Goal: Task Accomplishment & Management: Use online tool/utility

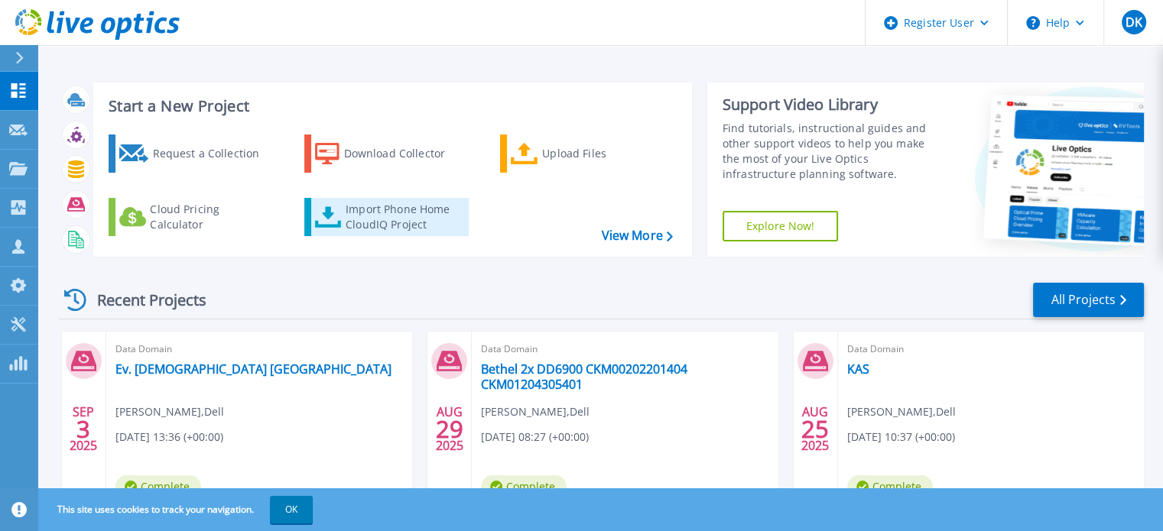
click at [379, 216] on div "Import Phone Home CloudIQ Project" at bounding box center [404, 217] width 119 height 31
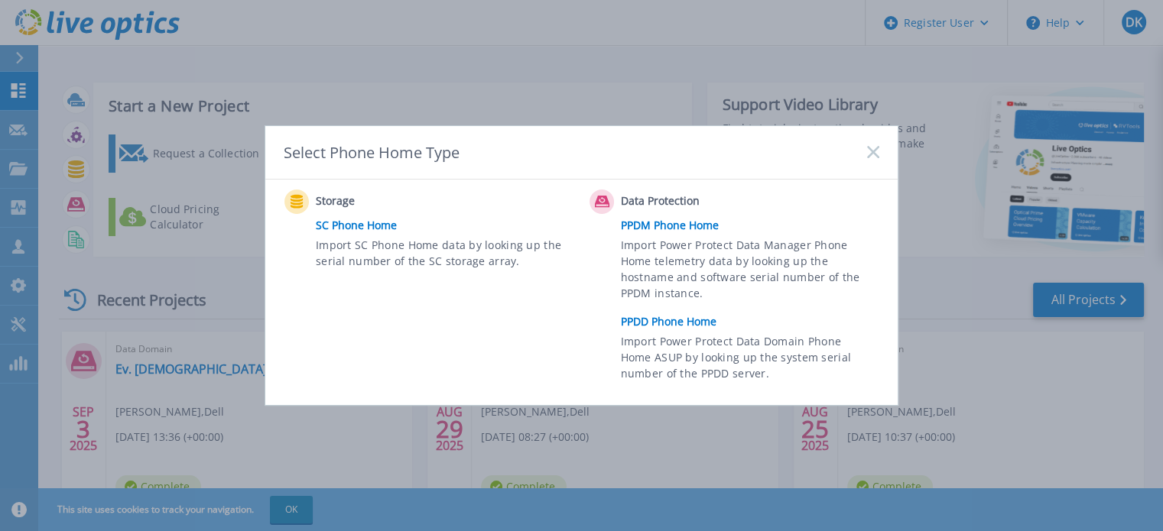
click at [667, 323] on link "PPDD Phone Home" at bounding box center [754, 321] width 266 height 23
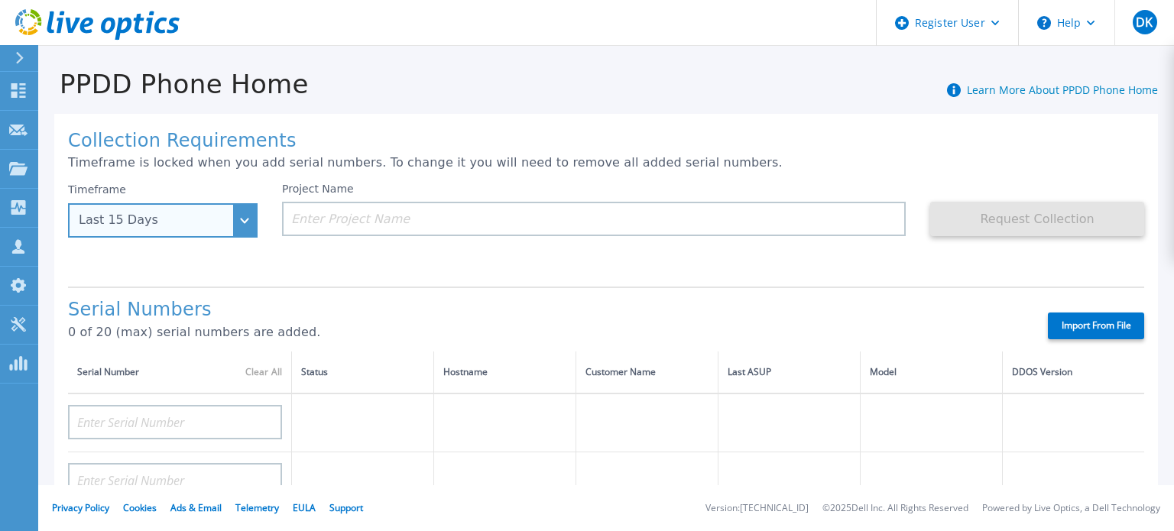
click at [250, 222] on div "Last 15 Days" at bounding box center [163, 220] width 190 height 34
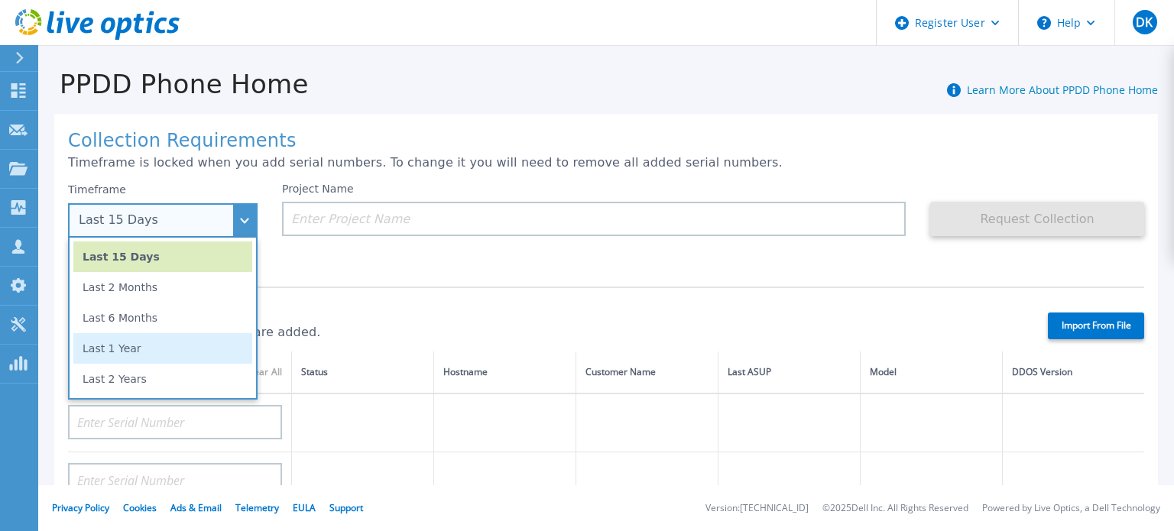
click at [186, 339] on li "Last 1 Year" at bounding box center [162, 348] width 179 height 31
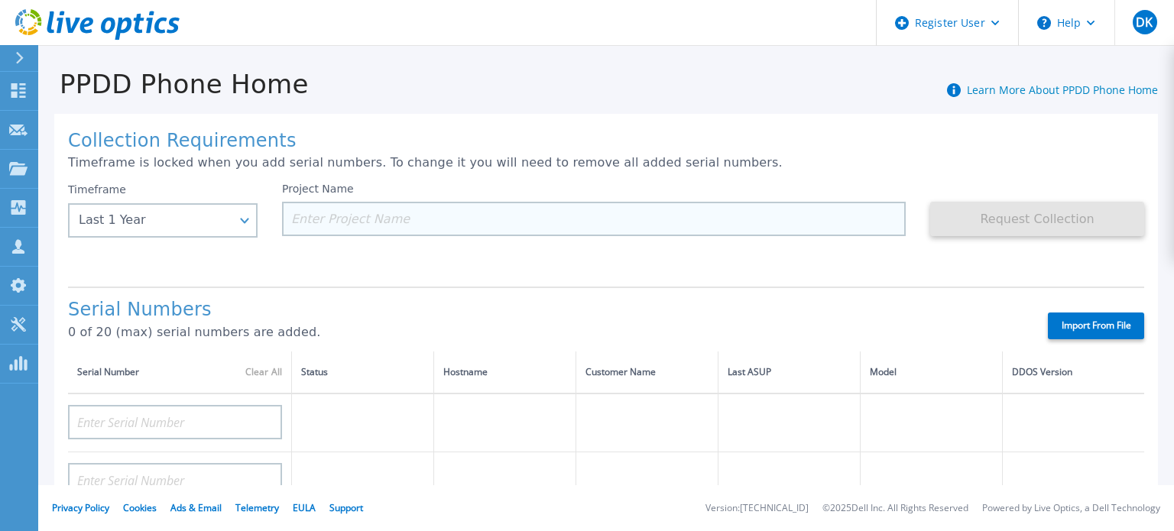
click at [357, 210] on input at bounding box center [594, 219] width 624 height 34
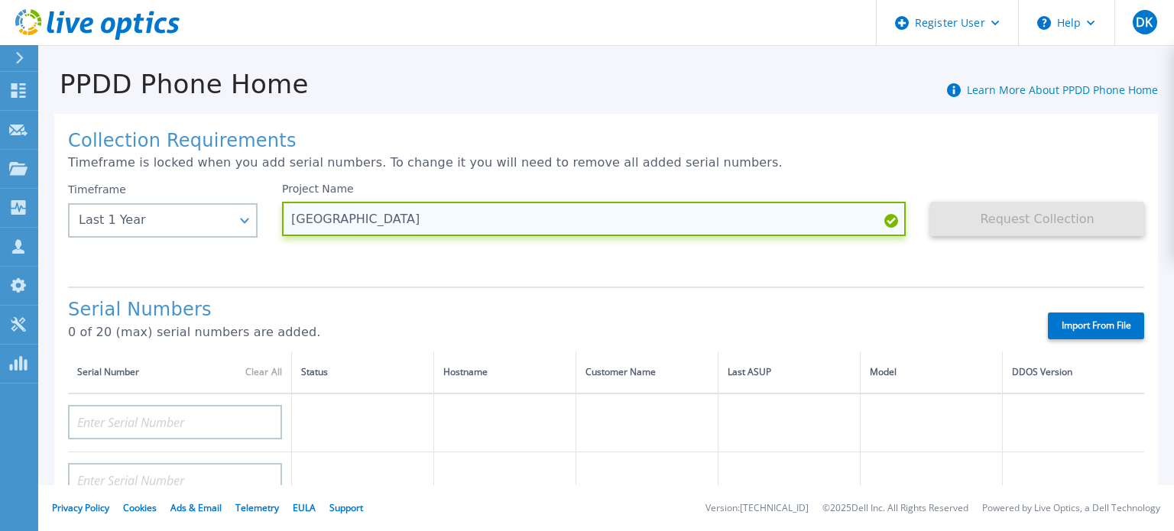
click at [375, 211] on input "Klinikum Ingoldstadt" at bounding box center [594, 219] width 624 height 34
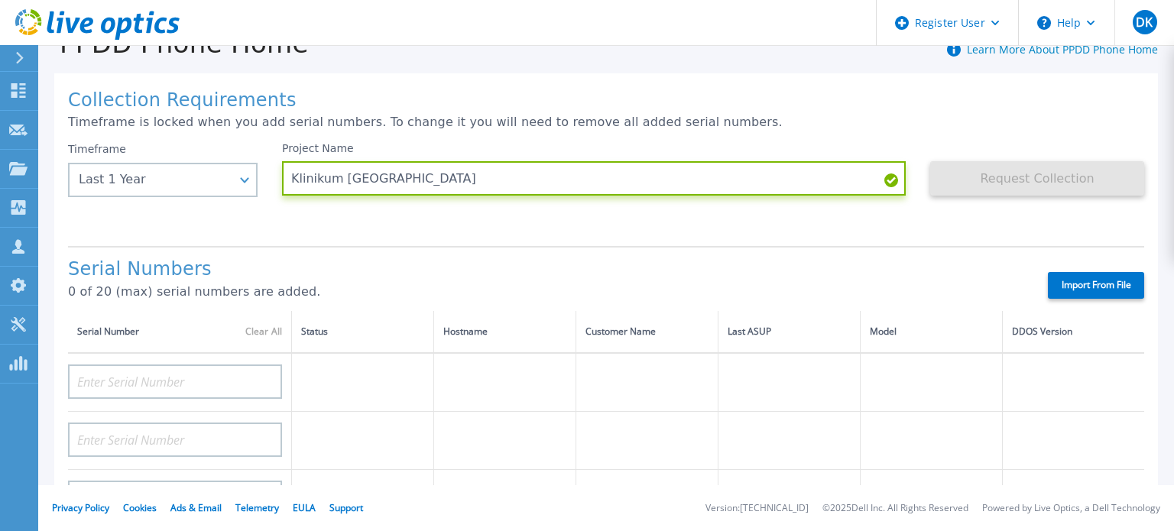
scroll to position [76, 0]
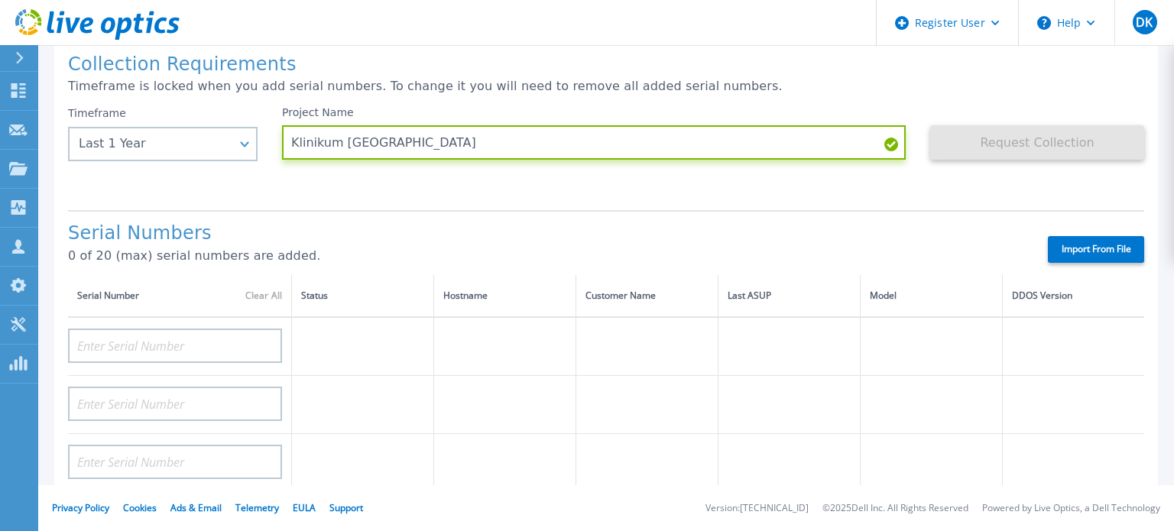
type input "Klinikum Ingolstadt"
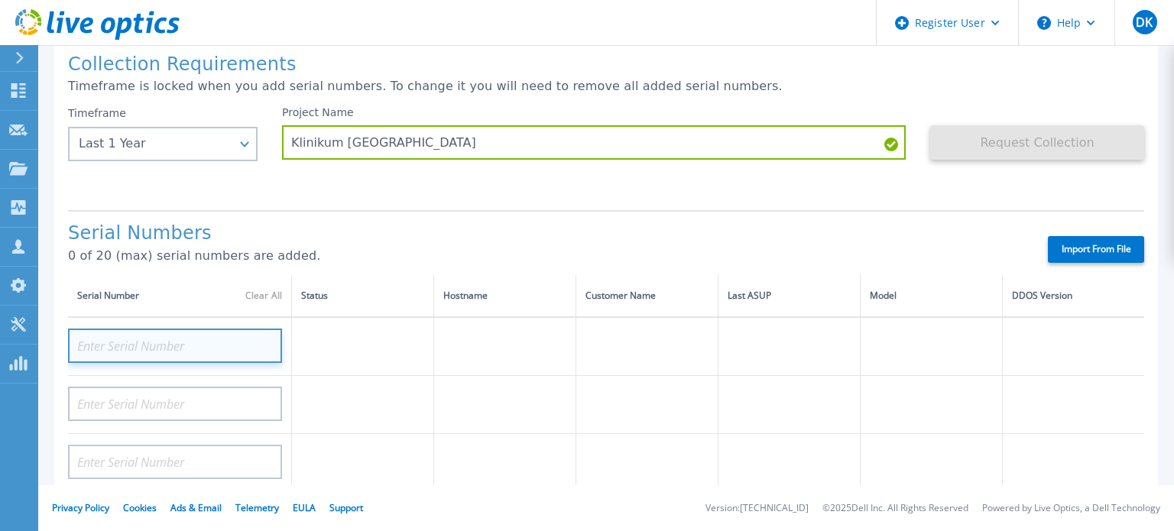
click at [123, 342] on input at bounding box center [175, 346] width 214 height 34
paste input "CKM01221005434"
type input "CKM01221005434"
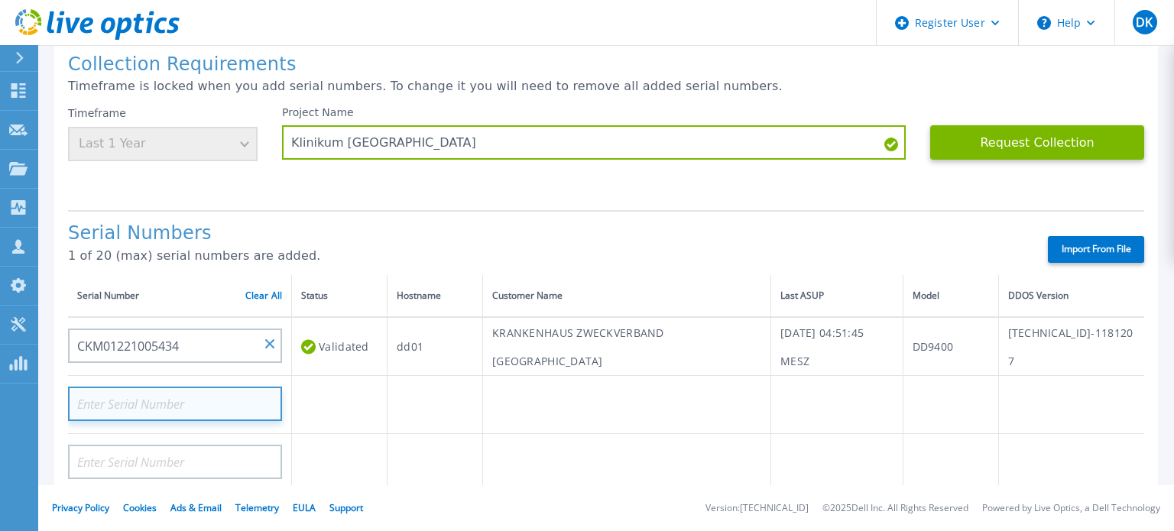
click at [180, 400] on input at bounding box center [175, 404] width 214 height 34
paste input "CKM01221005435"
type input "CKM01221005435"
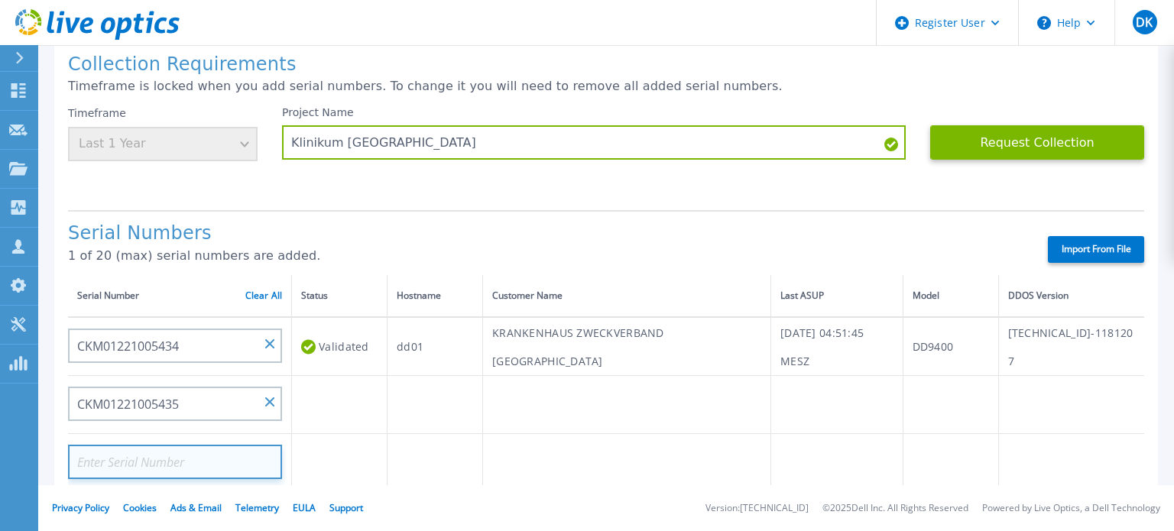
click at [233, 459] on input at bounding box center [175, 462] width 214 height 34
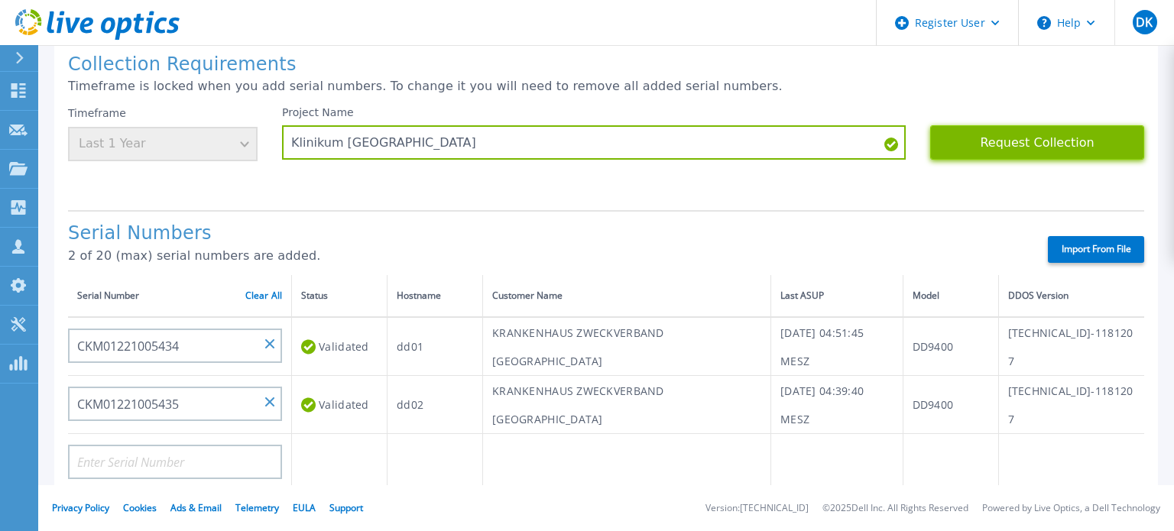
click at [1036, 142] on button "Request Collection" at bounding box center [1037, 142] width 214 height 34
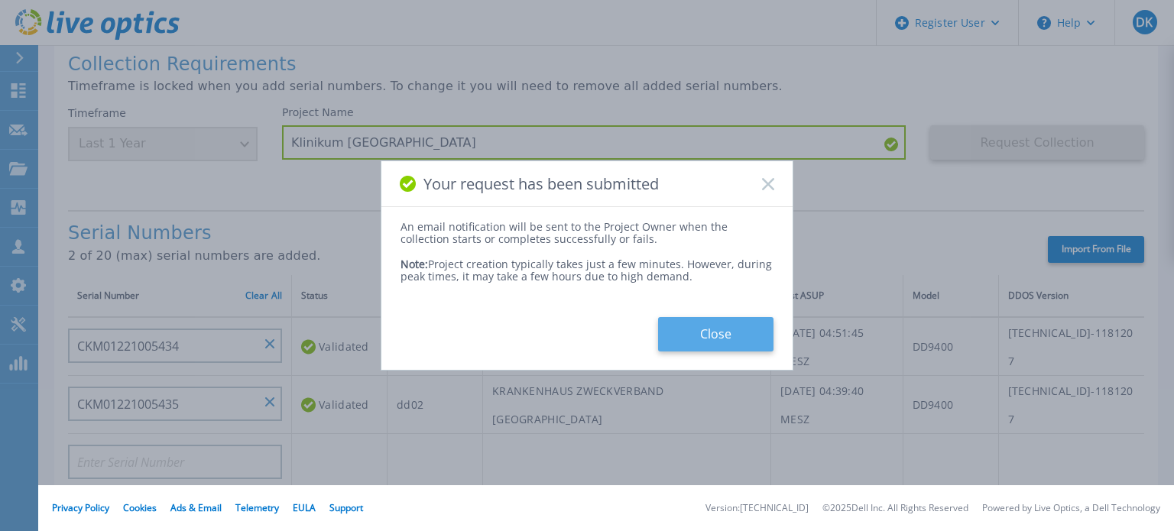
click at [739, 342] on button "Close" at bounding box center [715, 334] width 115 height 34
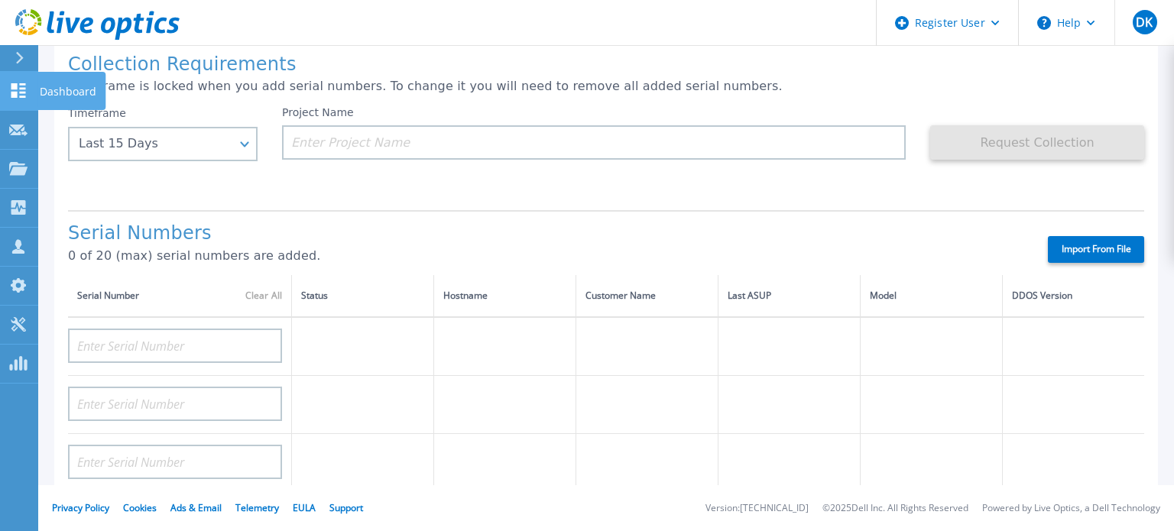
click at [15, 85] on icon at bounding box center [18, 90] width 15 height 15
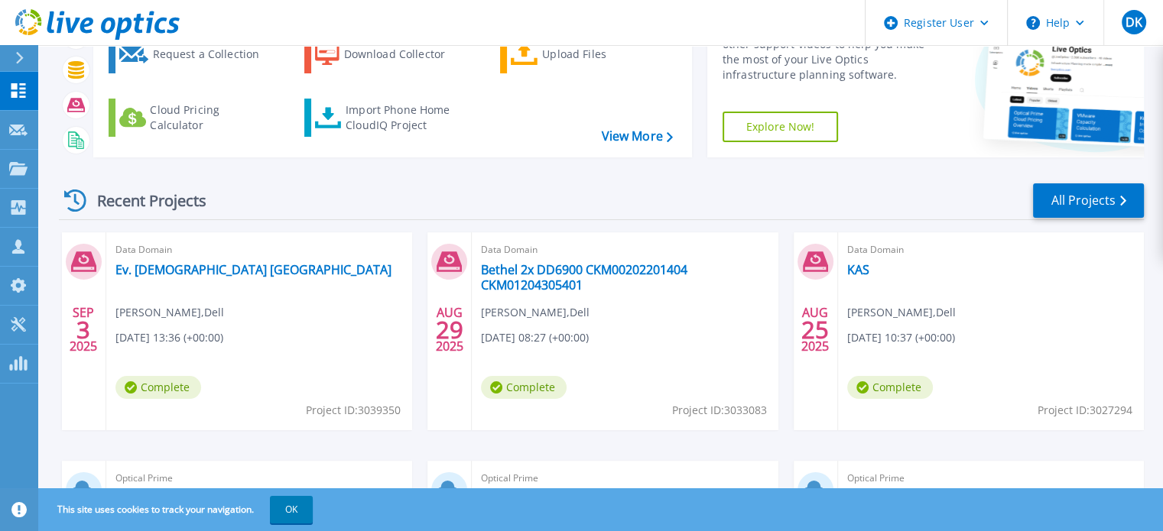
scroll to position [86, 0]
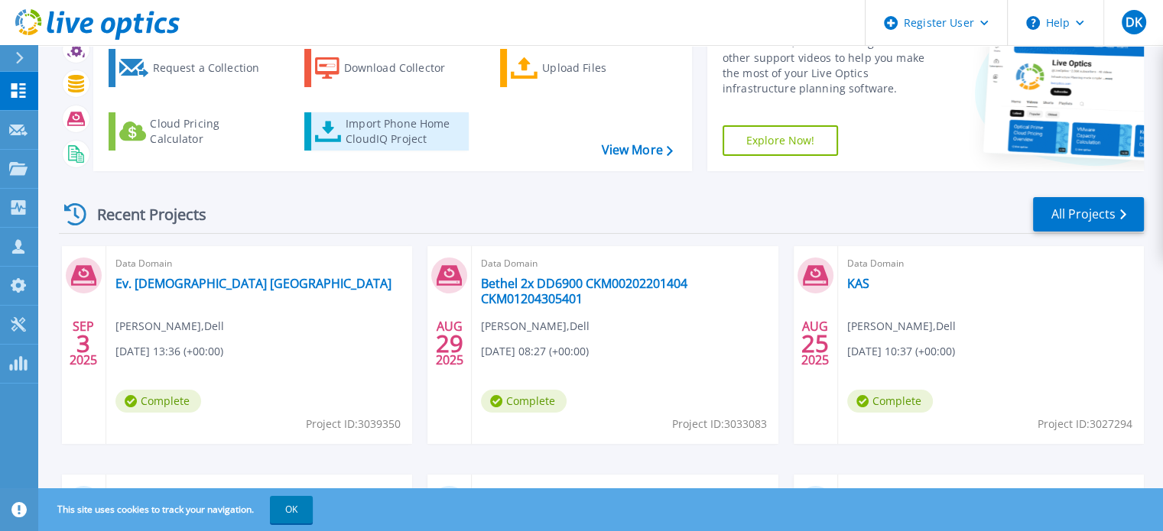
click at [379, 126] on div "Import Phone Home CloudIQ Project" at bounding box center [404, 131] width 119 height 31
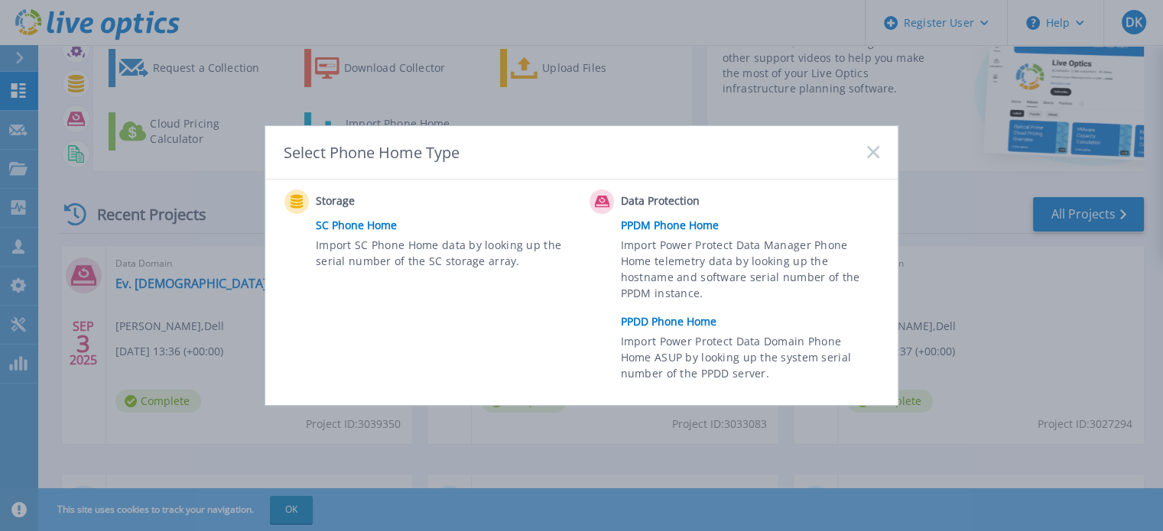
click at [654, 323] on link "PPDD Phone Home" at bounding box center [754, 321] width 266 height 23
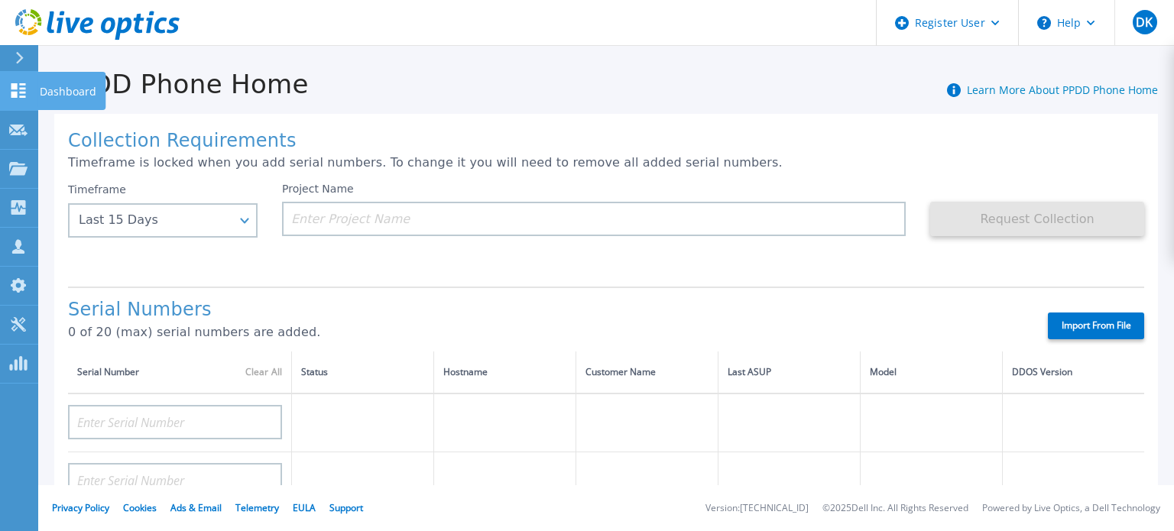
click at [5, 85] on link "Dashboard Dashboard" at bounding box center [19, 91] width 38 height 39
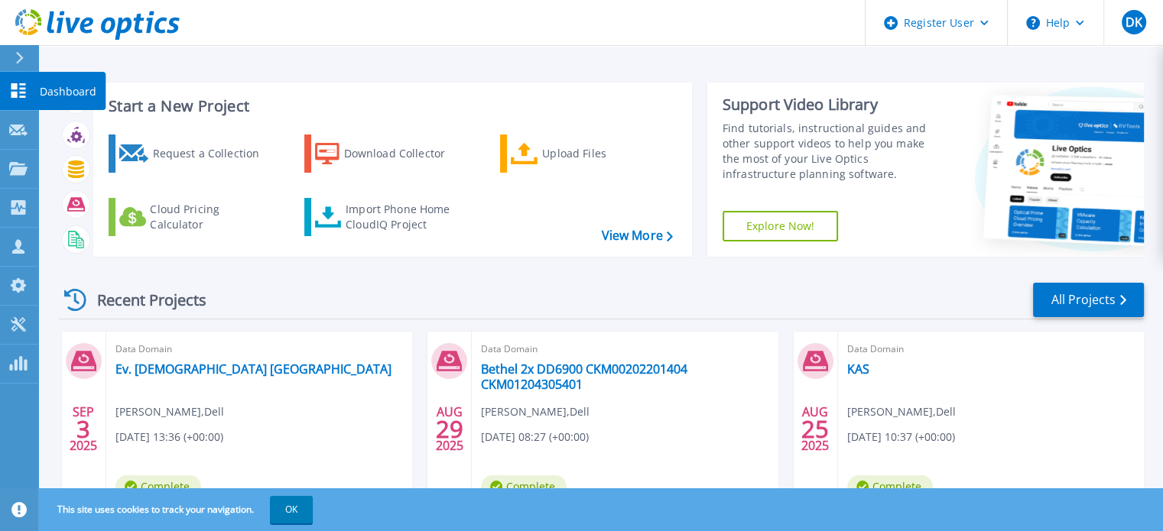
click at [24, 84] on icon at bounding box center [18, 90] width 15 height 15
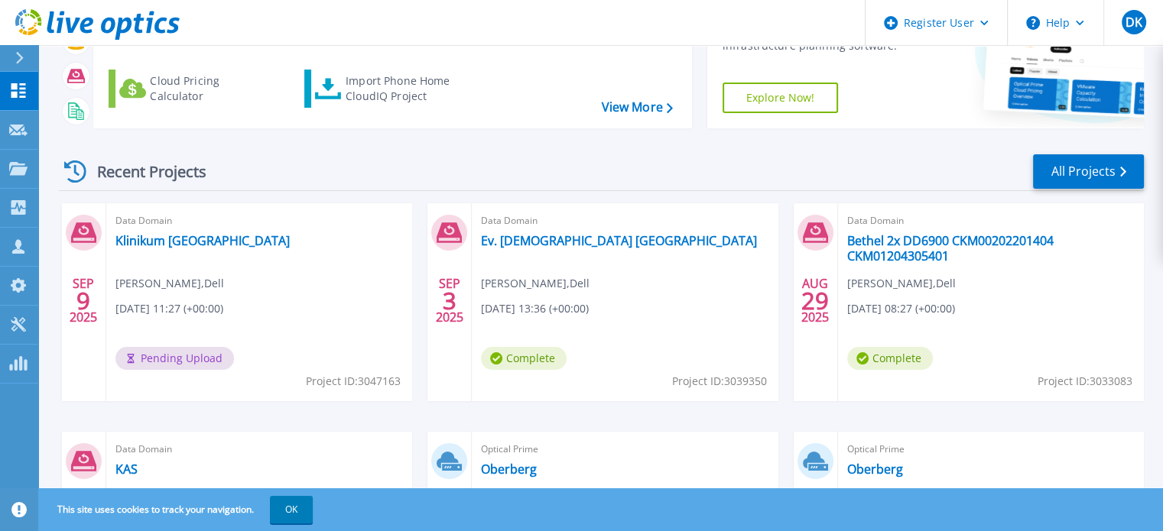
scroll to position [153, 0]
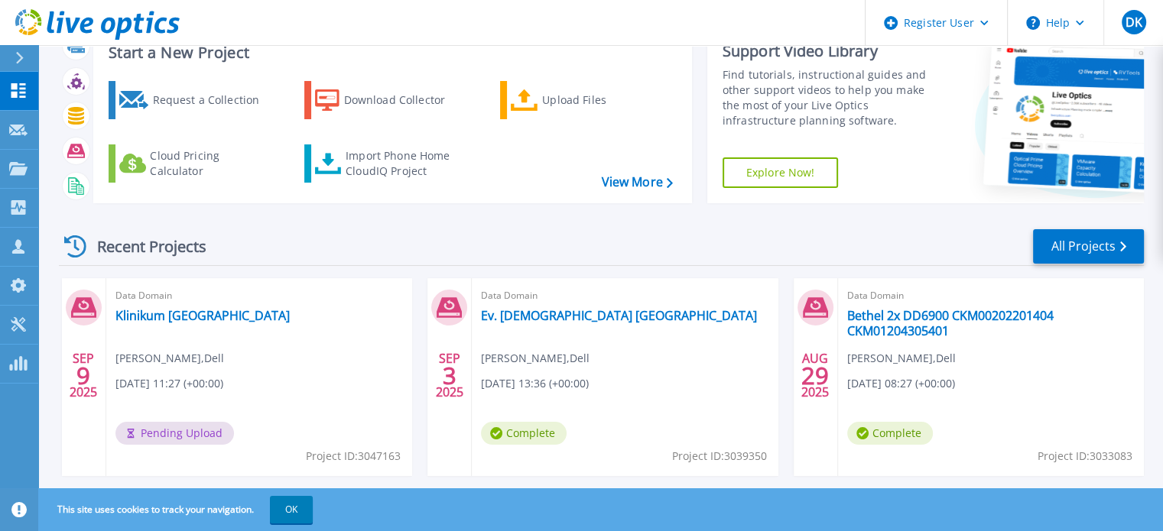
scroll to position [76, 0]
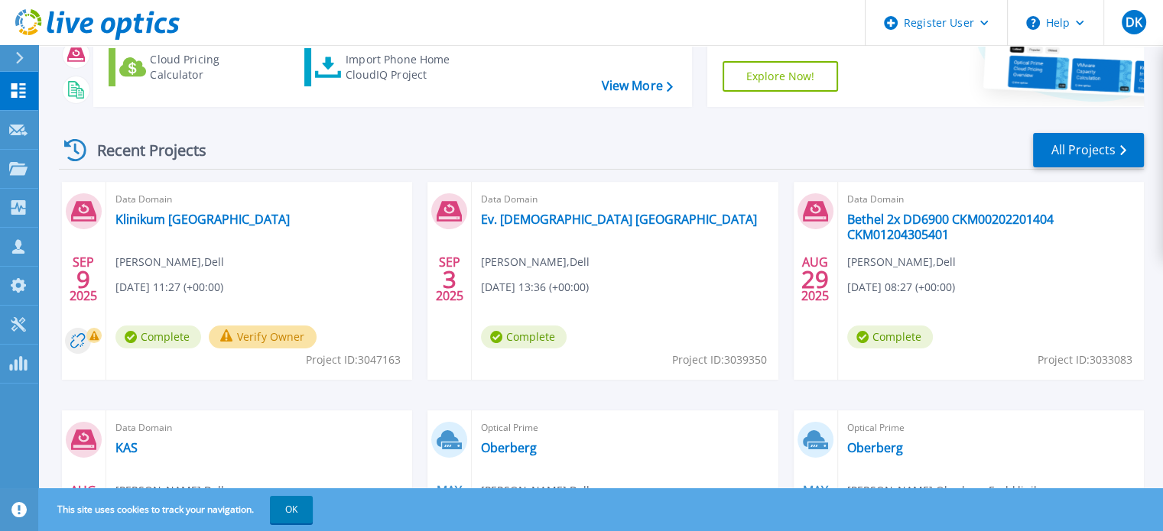
scroll to position [153, 0]
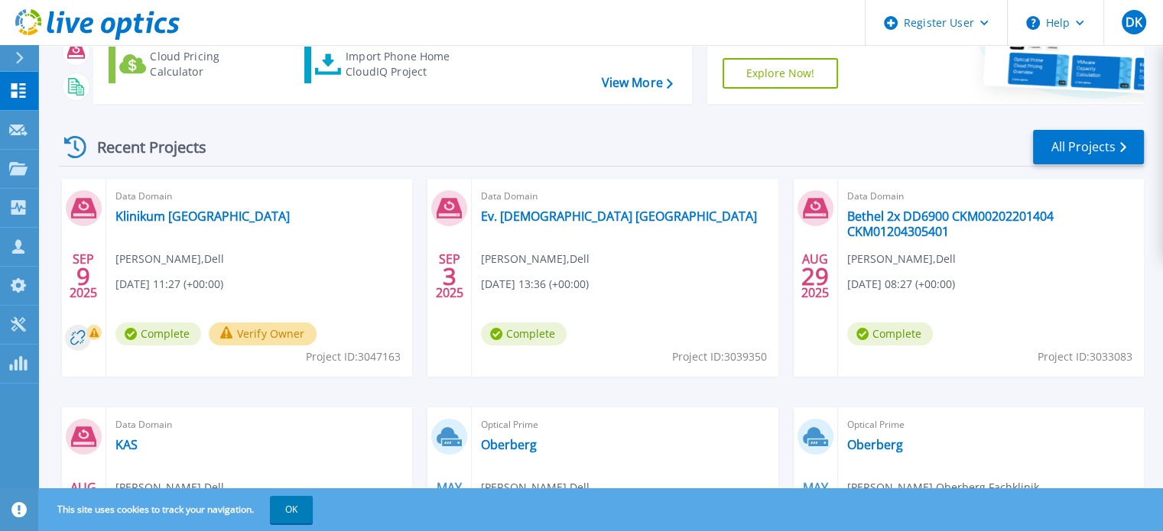
click at [247, 336] on button "Verify Owner" at bounding box center [263, 334] width 108 height 23
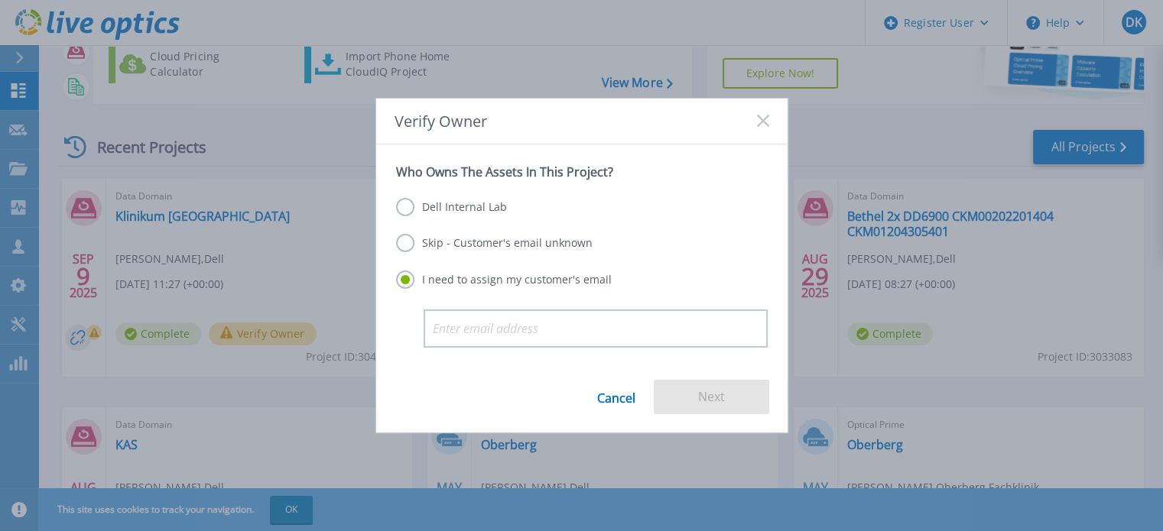
click at [454, 206] on label "Dell Internal Lab" at bounding box center [451, 207] width 111 height 18
click at [0, 0] on input "Dell Internal Lab" at bounding box center [0, 0] width 0 height 0
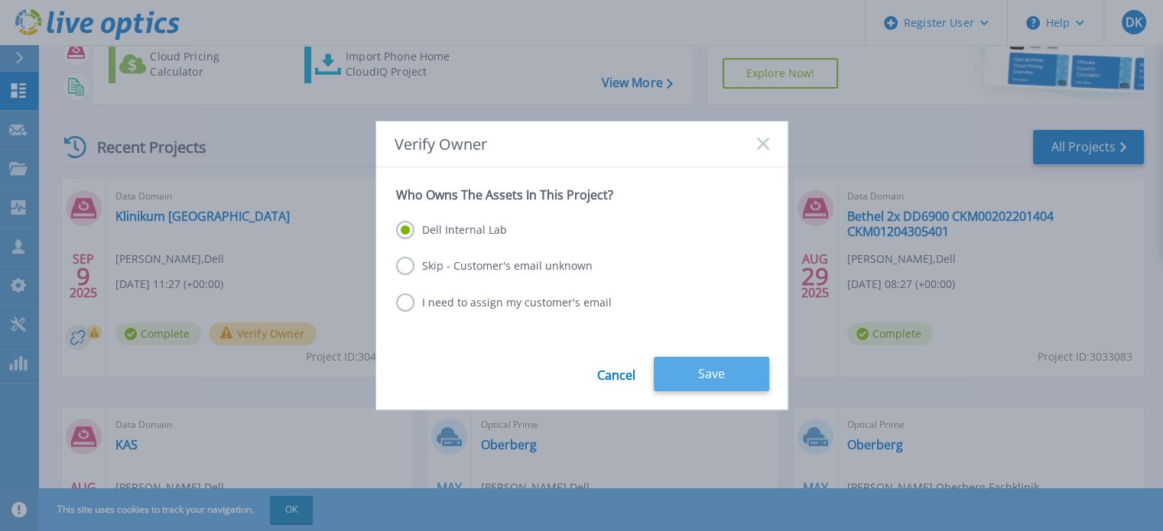
click at [711, 372] on button "Save" at bounding box center [711, 374] width 115 height 34
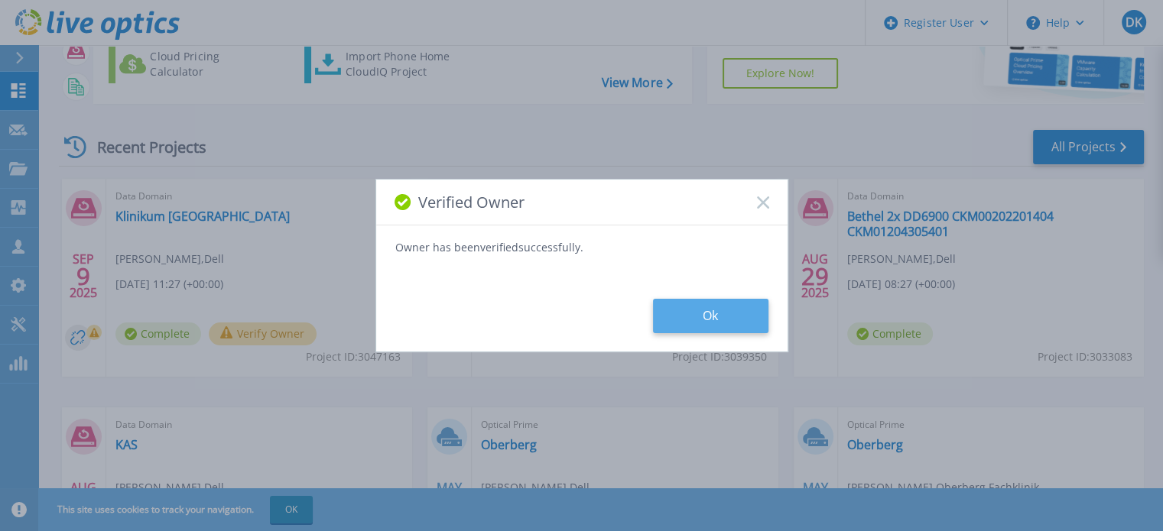
click at [715, 313] on button "Ok" at bounding box center [710, 316] width 115 height 34
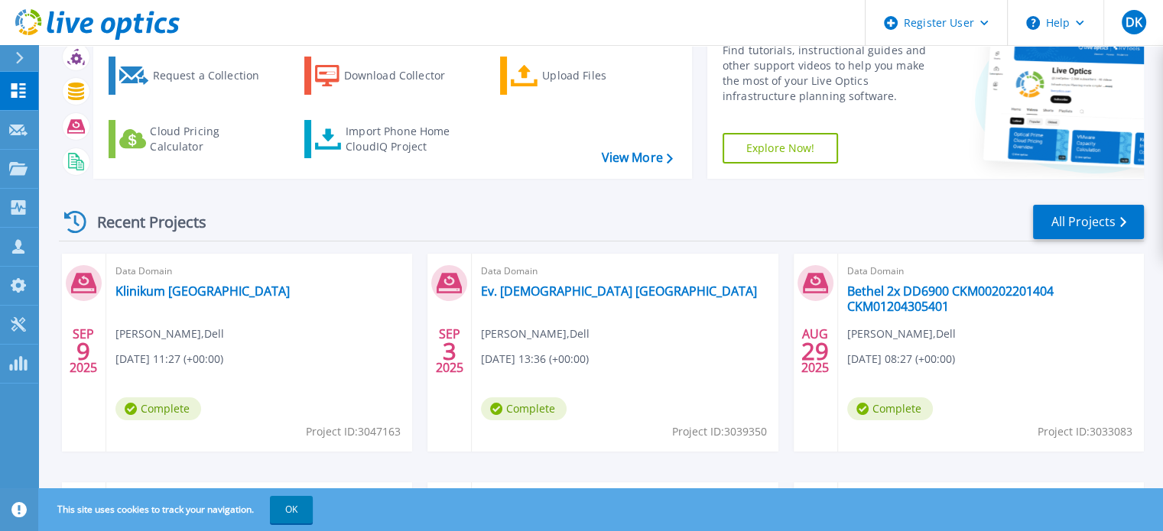
scroll to position [153, 0]
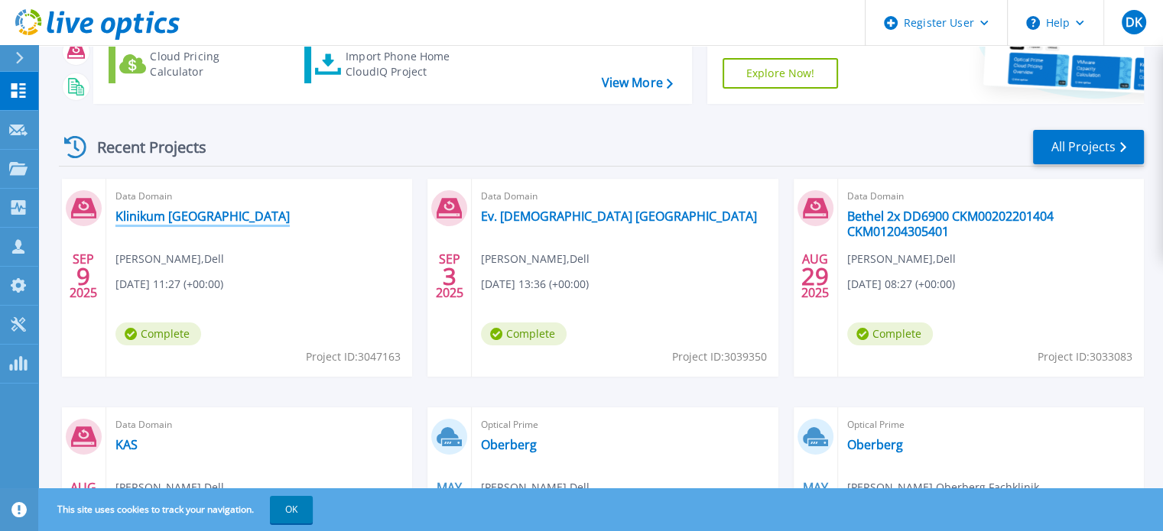
click at [173, 212] on link "Klinikum [GEOGRAPHIC_DATA]" at bounding box center [202, 216] width 174 height 15
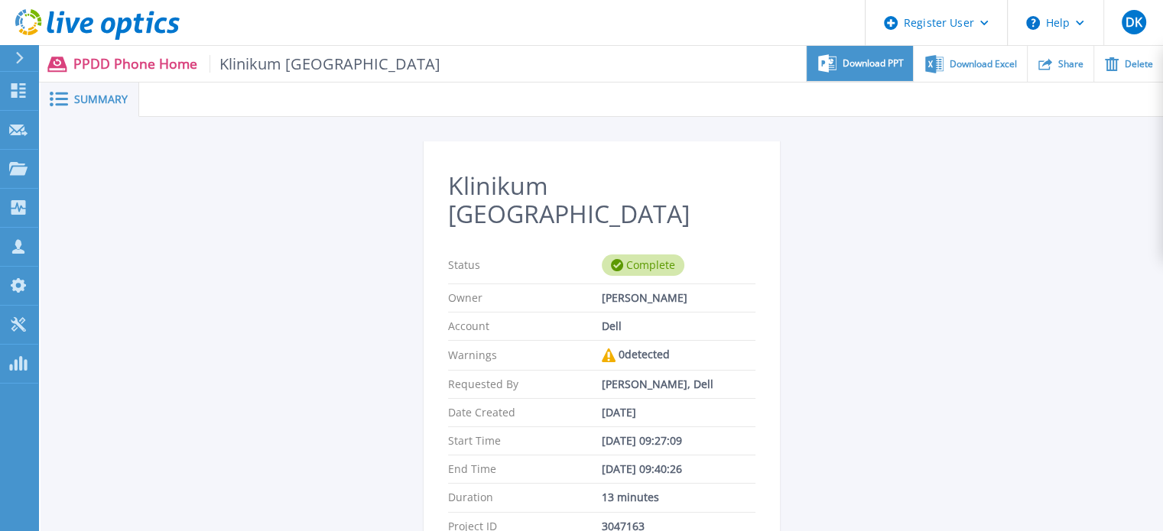
click at [874, 67] on span "Download PPT" at bounding box center [872, 63] width 61 height 9
